Goal: Information Seeking & Learning: Learn about a topic

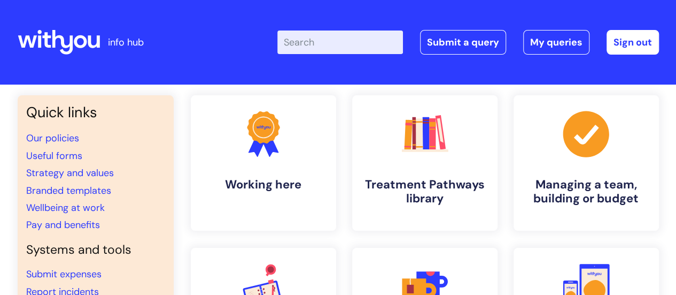
click at [340, 37] on input "Enter your search term here..." at bounding box center [340, 42] width 126 height 24
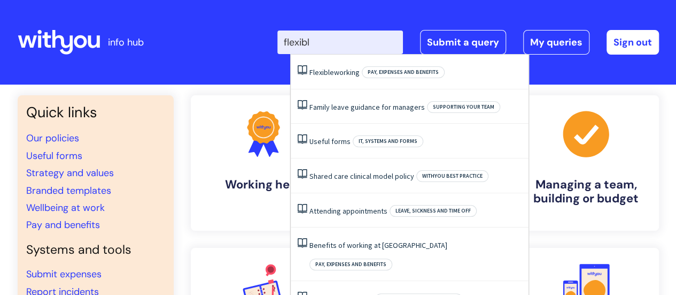
type input "flexible"
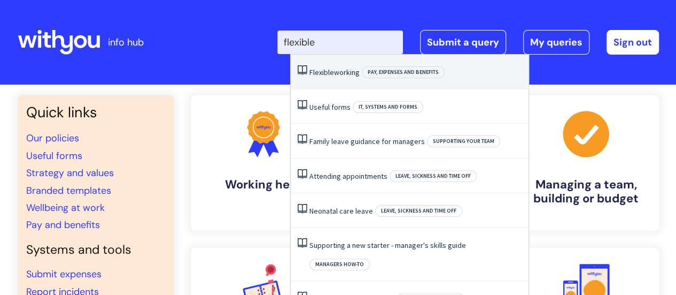
click at [325, 72] on span "Flexible" at bounding box center [322, 72] width 25 height 10
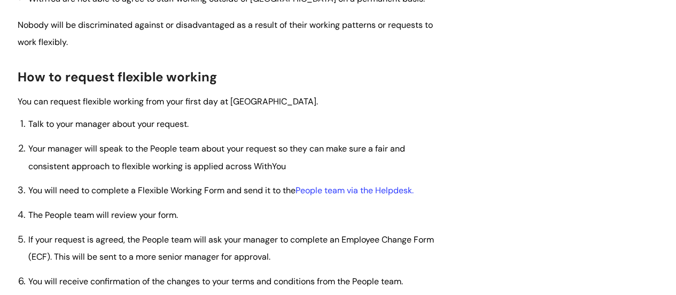
scroll to position [642, 0]
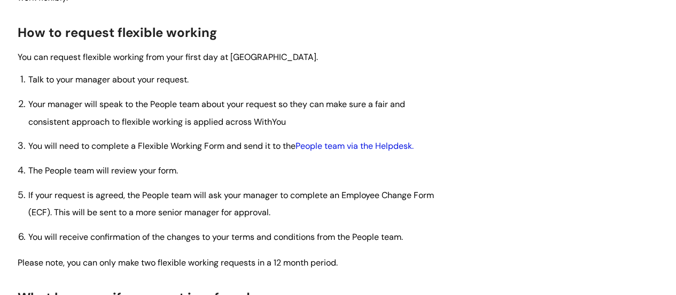
click at [347, 145] on link "People team via the Helpdesk." at bounding box center [355, 145] width 118 height 11
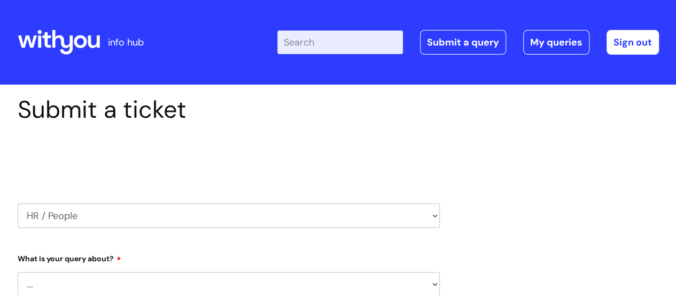
select select "80004286530"
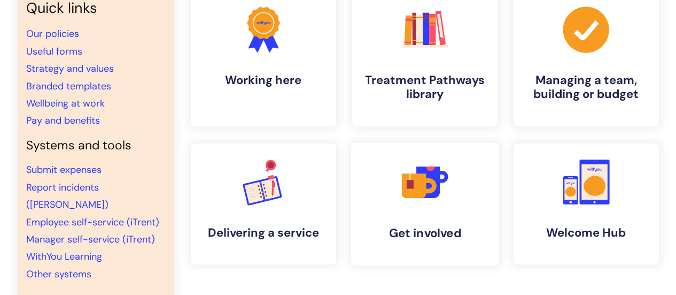
scroll to position [107, 0]
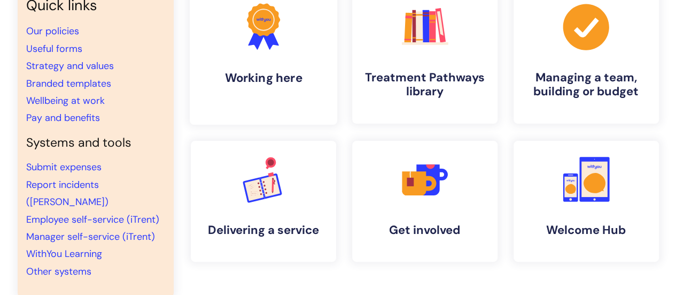
click at [282, 75] on h4 "Working here" at bounding box center [263, 78] width 130 height 14
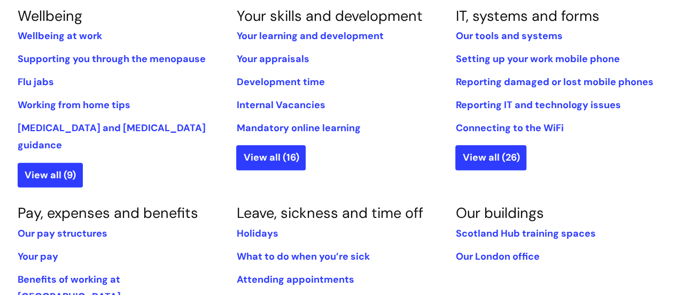
scroll to position [428, 0]
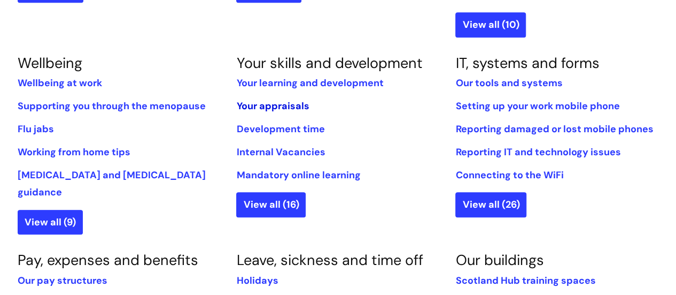
click at [279, 103] on link "Your appraisals" at bounding box center [272, 105] width 73 height 13
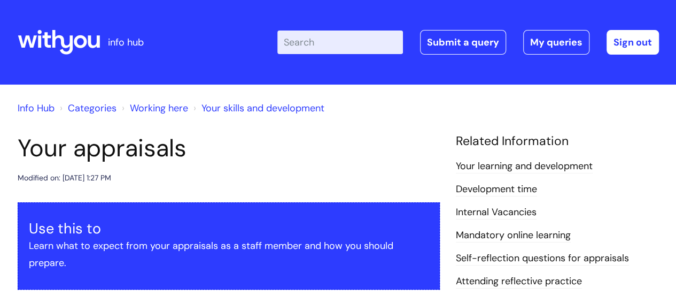
click at [302, 40] on input "Enter your search term here..." at bounding box center [340, 42] width 126 height 24
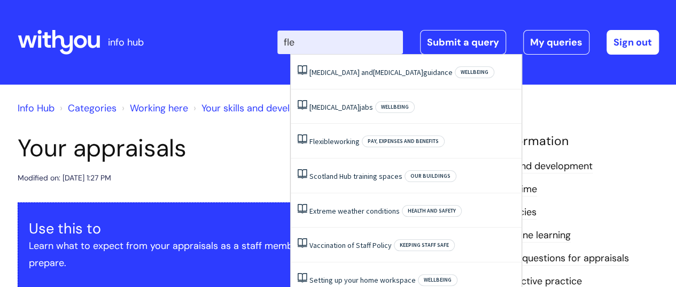
type input "flex"
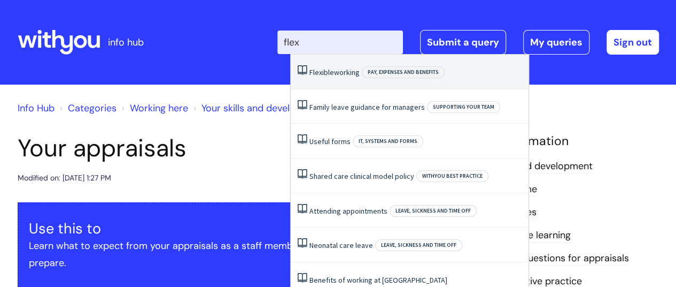
click at [313, 69] on span "Flexible" at bounding box center [322, 72] width 25 height 10
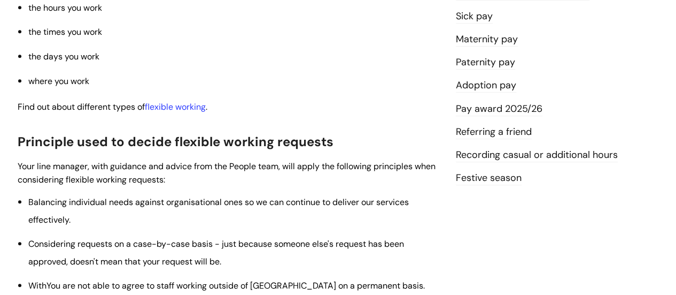
scroll to position [321, 0]
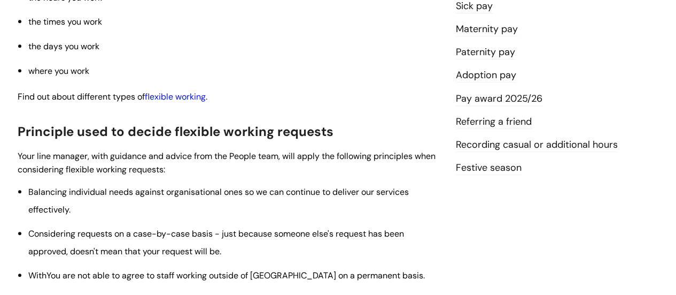
click at [185, 98] on link "flexible working" at bounding box center [175, 96] width 61 height 11
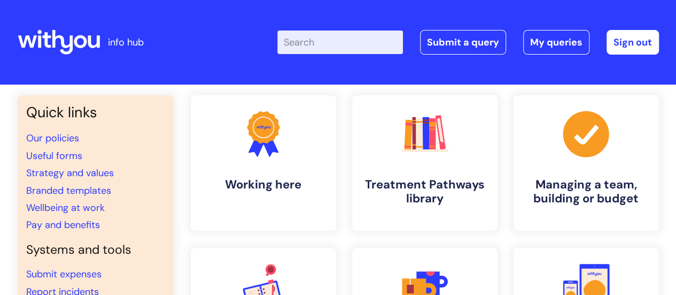
click at [345, 43] on input "Enter your search term here..." at bounding box center [340, 42] width 126 height 24
type input "flexi"
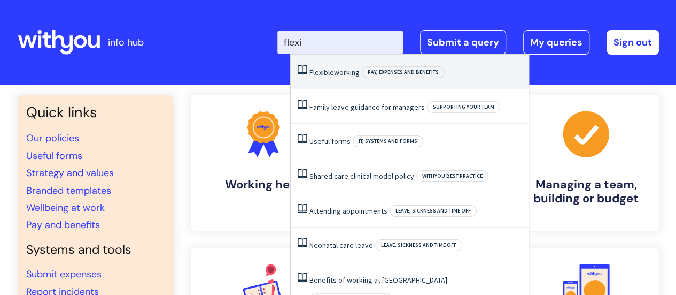
drag, startPoint x: 345, startPoint y: 71, endPoint x: 345, endPoint y: 65, distance: 5.9
click at [345, 68] on link "Flexible working" at bounding box center [335, 72] width 50 height 10
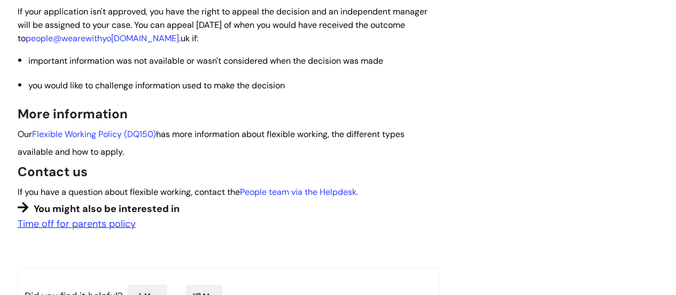
scroll to position [1016, 0]
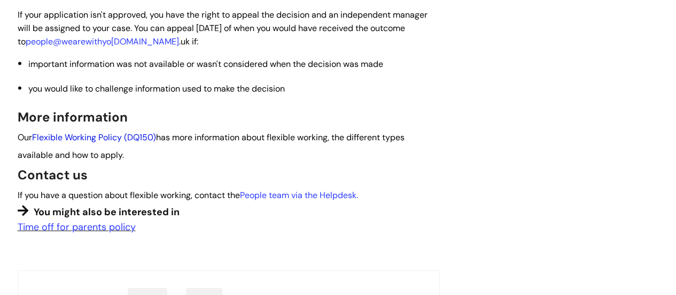
click at [82, 136] on link "Flexible Working Policy (DQ150)" at bounding box center [94, 137] width 124 height 11
